Goal: Information Seeking & Learning: Understand process/instructions

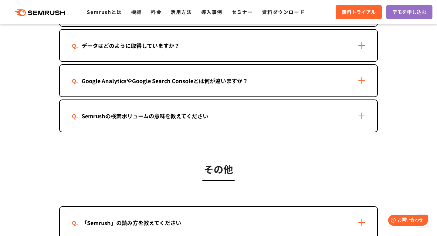
scroll to position [912, 0]
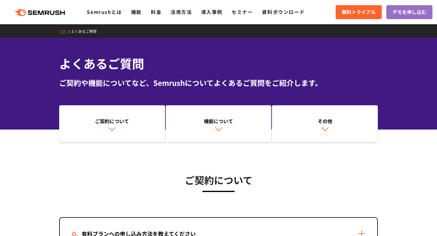
scroll to position [127, 0]
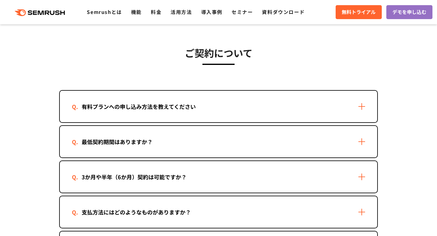
click at [166, 99] on div "有料プランへの申し込み方法を教えてください" at bounding box center [219, 107] width 318 height 32
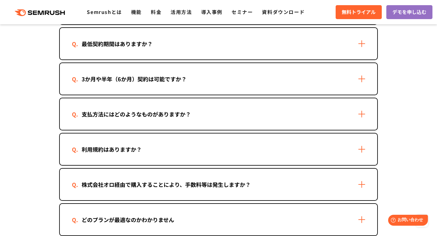
scroll to position [331, 0]
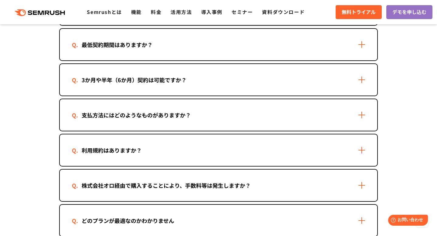
click at [135, 123] on div "支払方法にはどのようなものがありますか？" at bounding box center [219, 115] width 318 height 32
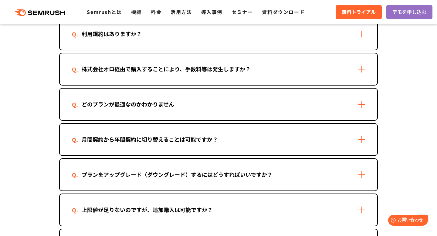
scroll to position [512, 0]
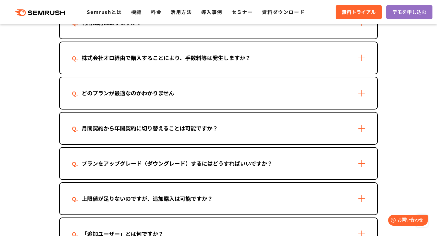
click at [122, 130] on div "月間契約から年間契約に切り替えることは可能ですか？" at bounding box center [150, 128] width 156 height 9
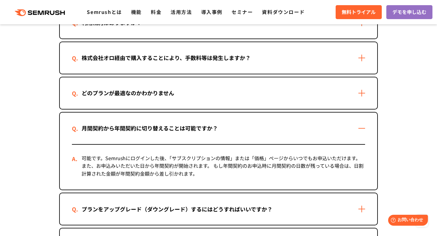
click at [126, 96] on div "どのプランが最適なのかわかりません" at bounding box center [128, 93] width 112 height 9
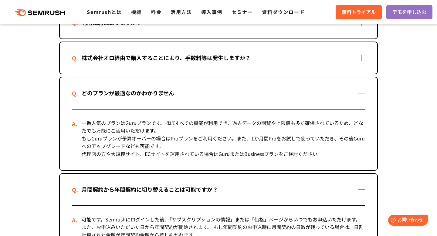
click at [139, 63] on div "株式会社オロ経由で購入することにより、手数料等は発生しますか？" at bounding box center [219, 58] width 318 height 32
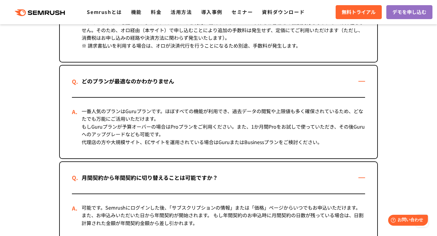
scroll to position [715, 0]
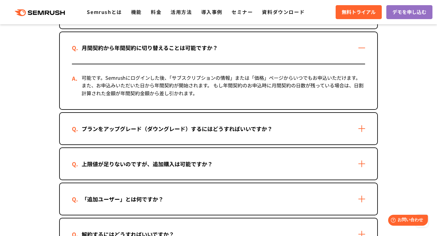
click at [123, 162] on div "上限値が足りないのですが、追加購入は可能ですか？" at bounding box center [147, 164] width 151 height 9
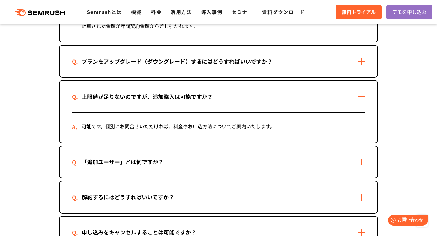
click at [123, 162] on div "「追加ユーザー」とは何ですか？" at bounding box center [122, 162] width 101 height 9
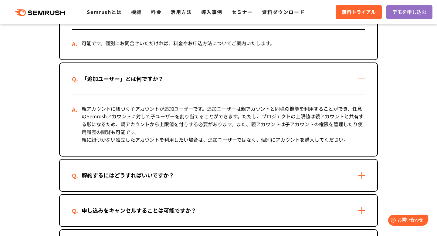
click at [123, 162] on div "解約するにはどうすればいいですか？" at bounding box center [219, 176] width 318 height 32
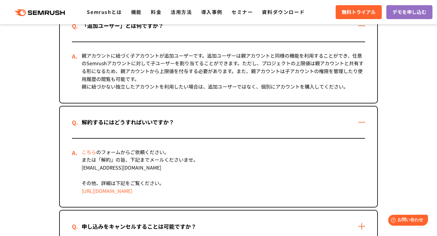
scroll to position [927, 0]
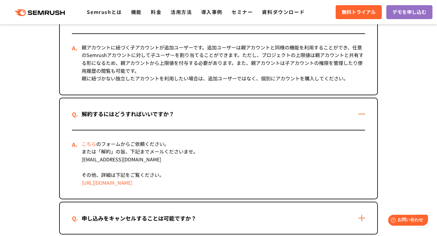
click at [132, 183] on link "[URL][DOMAIN_NAME]" at bounding box center [107, 182] width 51 height 7
drag, startPoint x: 132, startPoint y: 159, endPoint x: 82, endPoint y: 158, distance: 50.1
click at [82, 158] on div "こちら のフォームからご依頼ください。 または「解約」の旨、下記までメールくださいませ。 mail@semrush.com その他、詳細は下記をご覧ください。…" at bounding box center [218, 165] width 293 height 69
copy div "[EMAIL_ADDRESS][DOMAIN_NAME]"
